Goal: Task Accomplishment & Management: Use online tool/utility

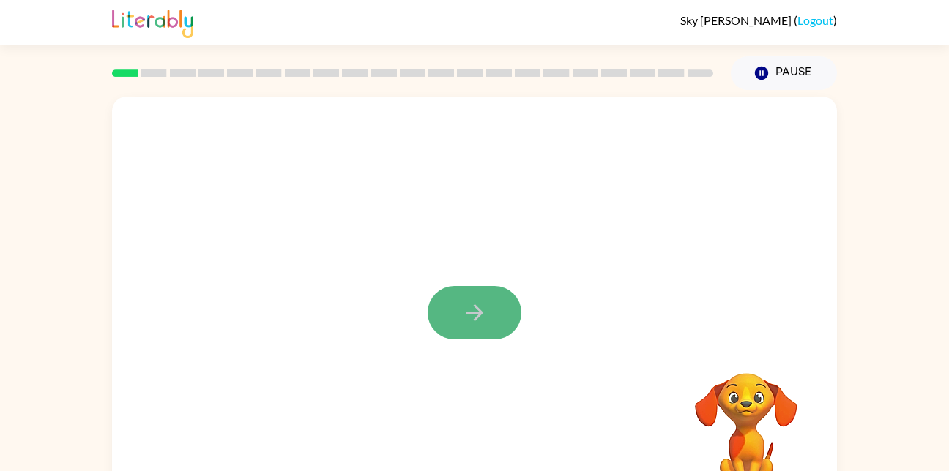
click at [490, 312] on button "button" at bounding box center [474, 312] width 94 height 53
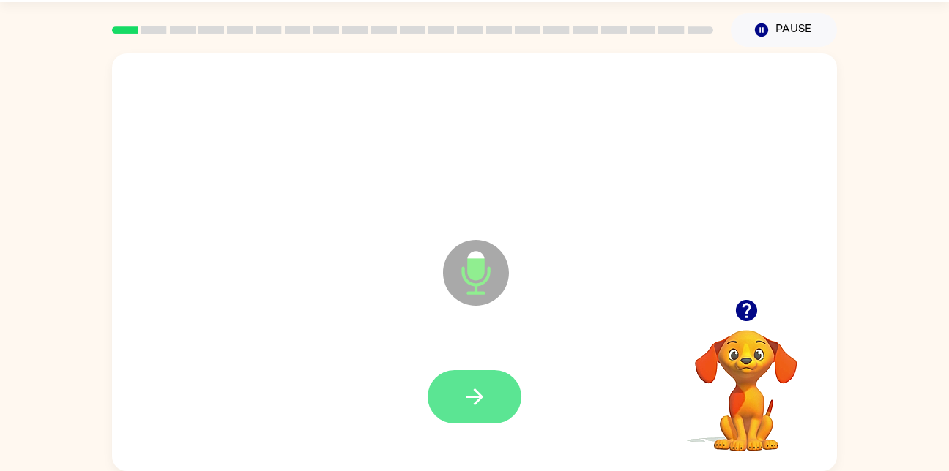
click at [467, 375] on button "button" at bounding box center [474, 396] width 94 height 53
click at [497, 410] on button "button" at bounding box center [474, 396] width 94 height 53
click at [480, 400] on icon "button" at bounding box center [475, 397] width 26 height 26
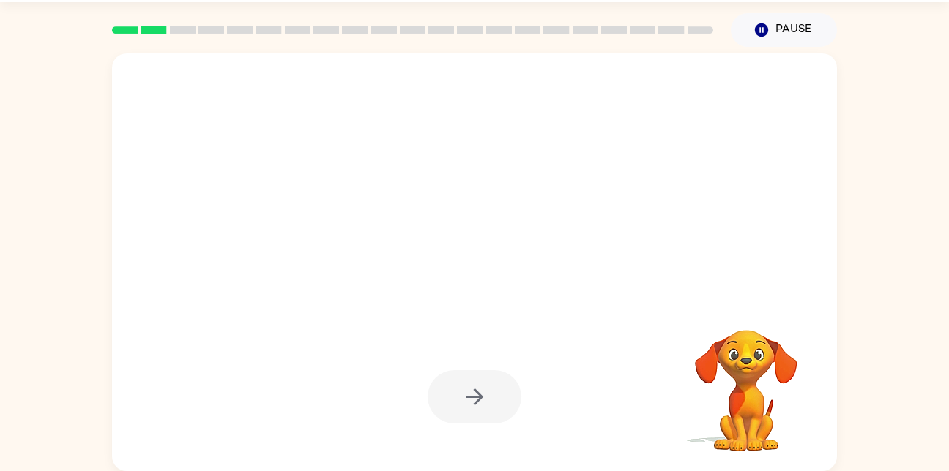
click at [483, 397] on div at bounding box center [474, 396] width 94 height 53
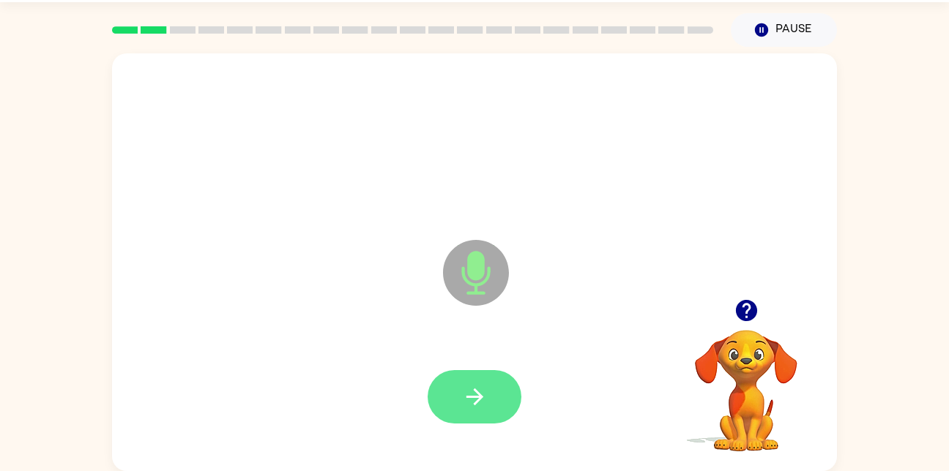
click at [479, 392] on icon "button" at bounding box center [475, 397] width 26 height 26
click at [483, 394] on icon "button" at bounding box center [475, 397] width 26 height 26
click at [484, 419] on button "button" at bounding box center [474, 396] width 94 height 53
click at [454, 423] on button "button" at bounding box center [474, 396] width 94 height 53
click at [468, 392] on icon "button" at bounding box center [475, 397] width 26 height 26
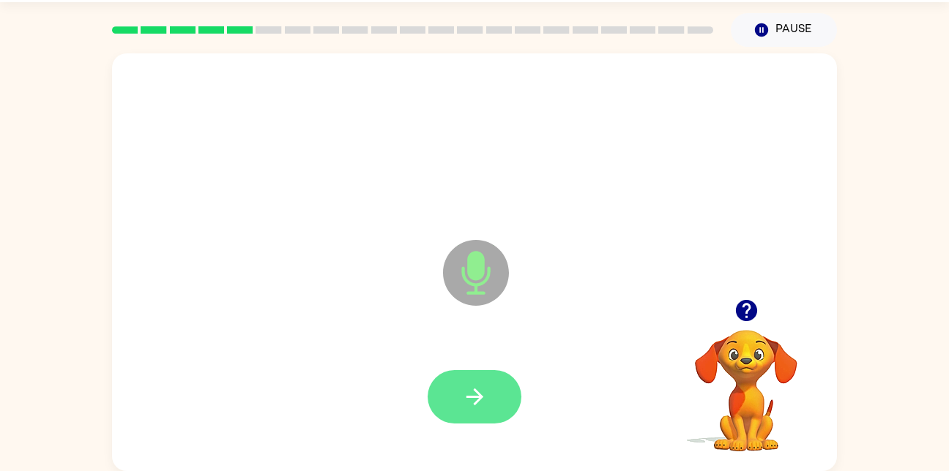
click at [498, 392] on button "button" at bounding box center [474, 396] width 94 height 53
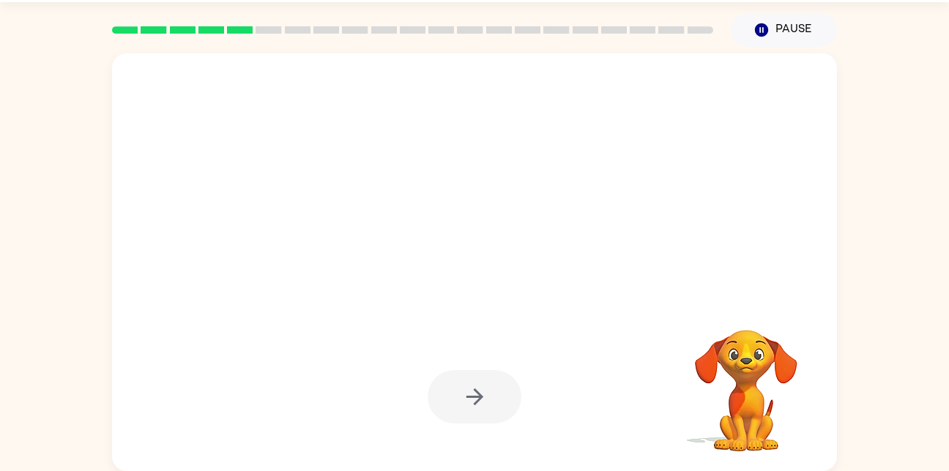
click at [469, 381] on div at bounding box center [474, 396] width 94 height 53
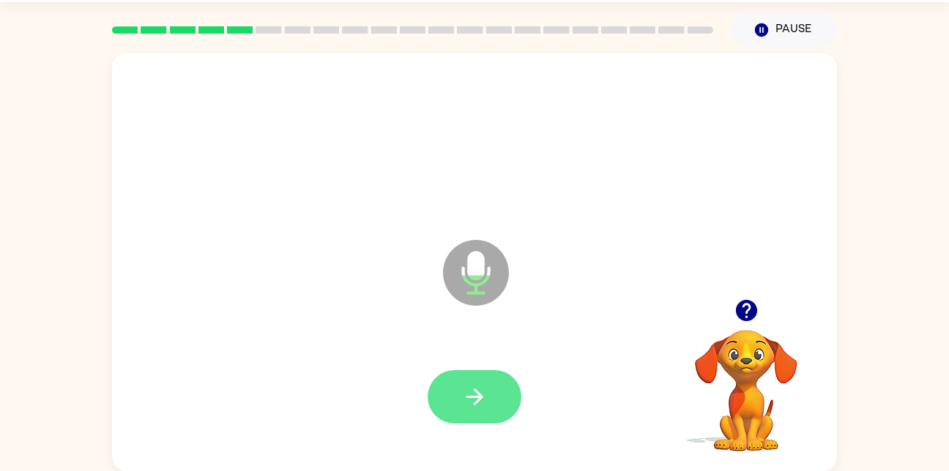
click at [452, 386] on button "button" at bounding box center [474, 396] width 94 height 53
click at [487, 392] on button "button" at bounding box center [474, 396] width 94 height 53
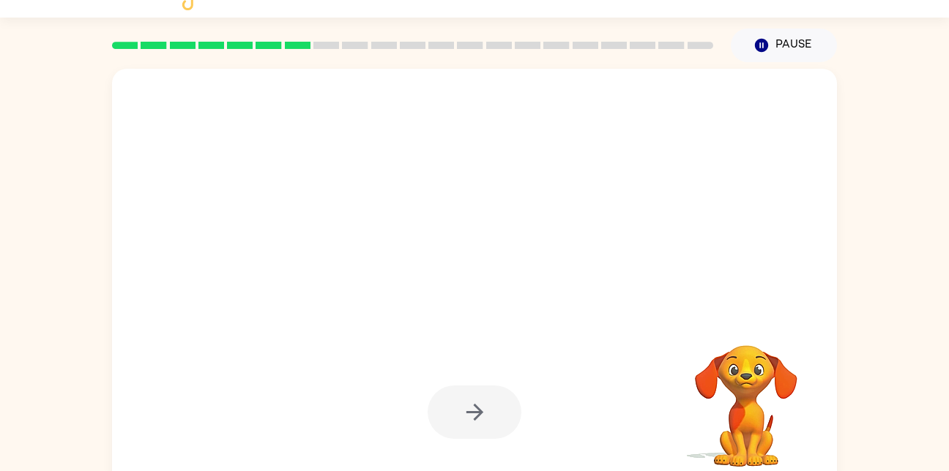
scroll to position [26, 0]
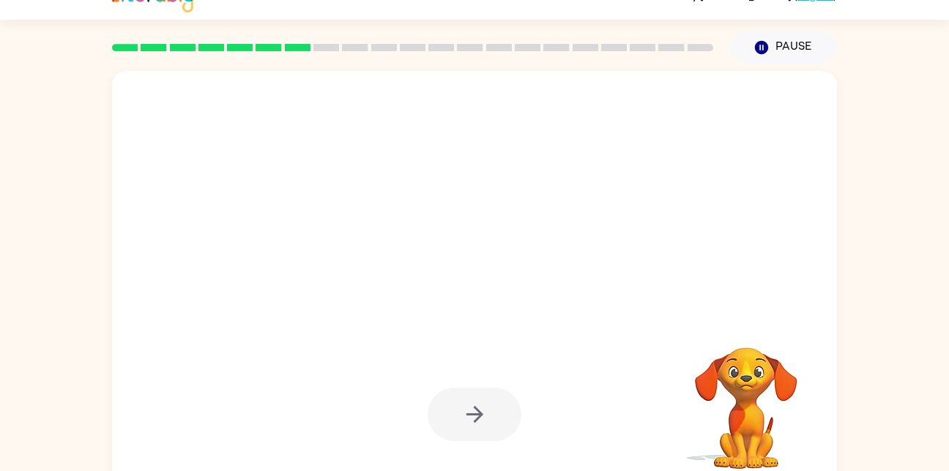
click at [477, 412] on div at bounding box center [474, 414] width 94 height 53
drag, startPoint x: 471, startPoint y: 419, endPoint x: 420, endPoint y: 161, distance: 262.7
click at [420, 161] on div at bounding box center [474, 160] width 695 height 120
click at [759, 49] on icon "button" at bounding box center [761, 47] width 13 height 13
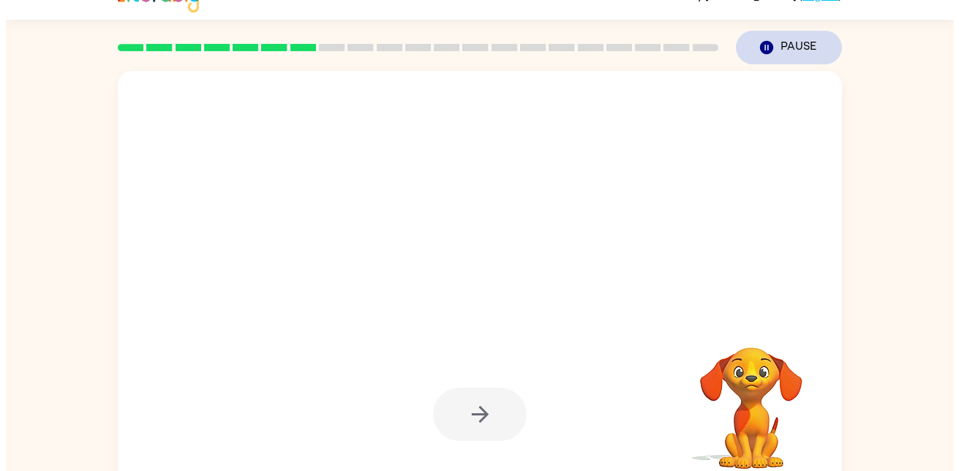
scroll to position [0, 0]
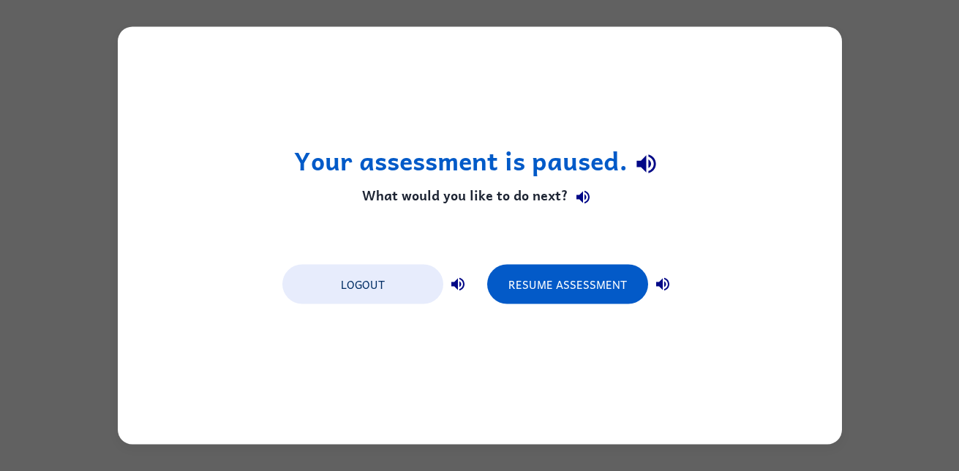
click at [921, 121] on div "Your assessment is paused. What would you like to do next? Logout Resume Assess…" at bounding box center [479, 235] width 959 height 471
click at [877, 147] on div "Your assessment is paused. What would you like to do next? Logout Resume Assess…" at bounding box center [479, 235] width 959 height 471
click at [378, 290] on button "Logout" at bounding box center [363, 285] width 161 height 40
